Goal: Navigation & Orientation: Find specific page/section

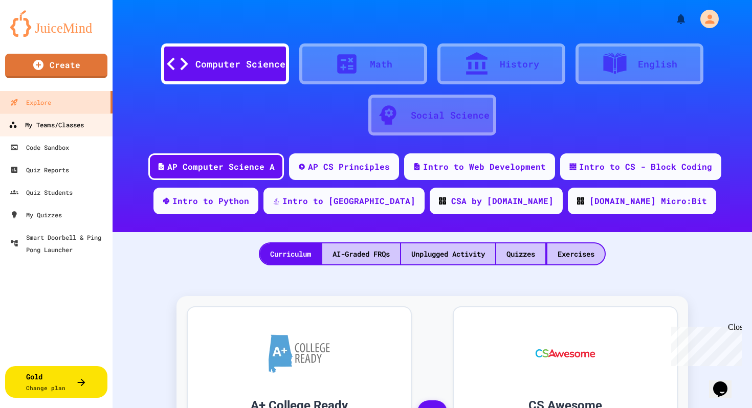
click at [60, 128] on div "My Teams/Classes" at bounding box center [46, 125] width 75 height 13
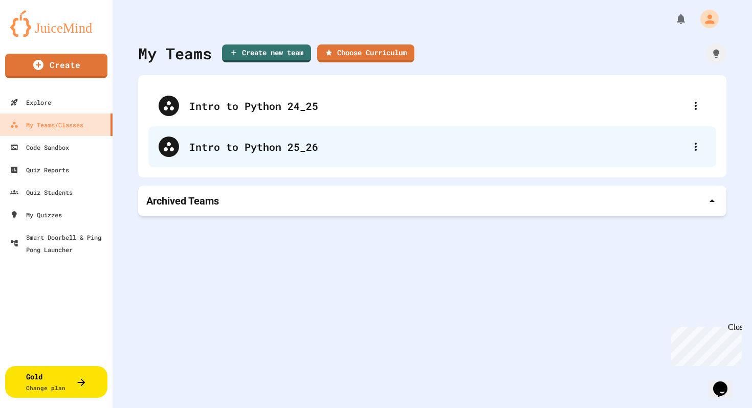
click at [252, 141] on div "Intro to Python 25_26" at bounding box center [437, 146] width 496 height 15
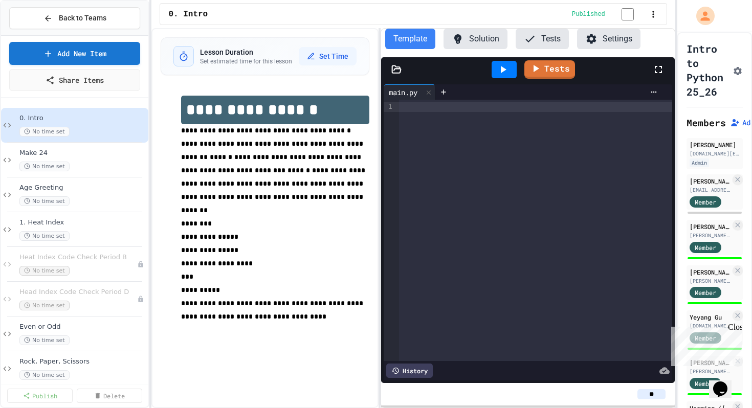
click at [383, 145] on div "**********" at bounding box center [412, 218] width 523 height 380
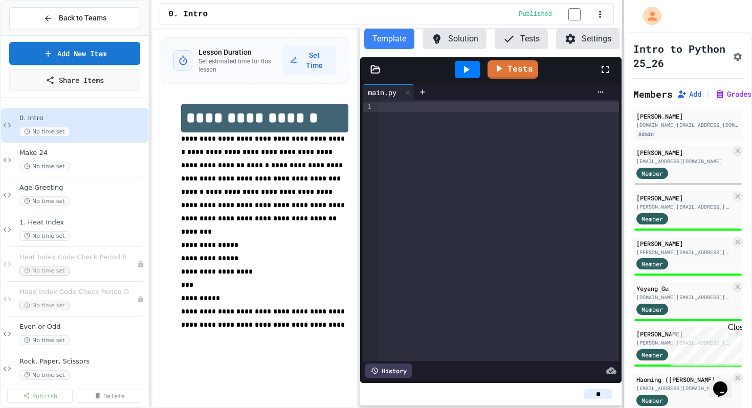
click at [623, 113] on div at bounding box center [623, 204] width 2 height 408
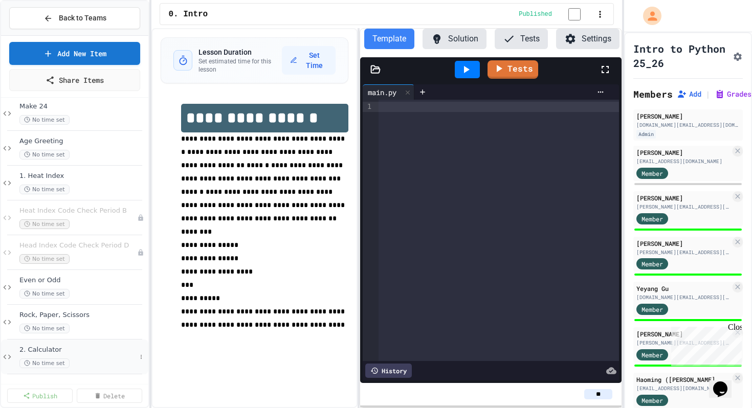
scroll to position [46, 0]
click at [74, 180] on span "1. Heat Index" at bounding box center [77, 176] width 117 height 9
